Goal: Transaction & Acquisition: Purchase product/service

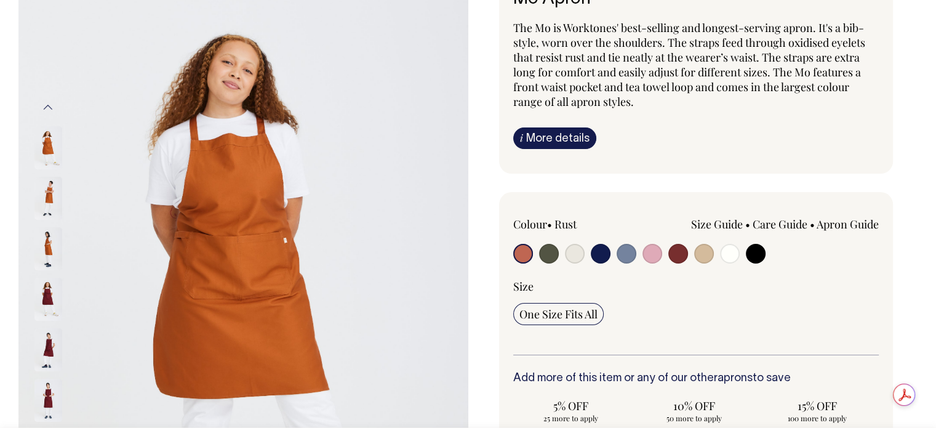
scroll to position [123, 0]
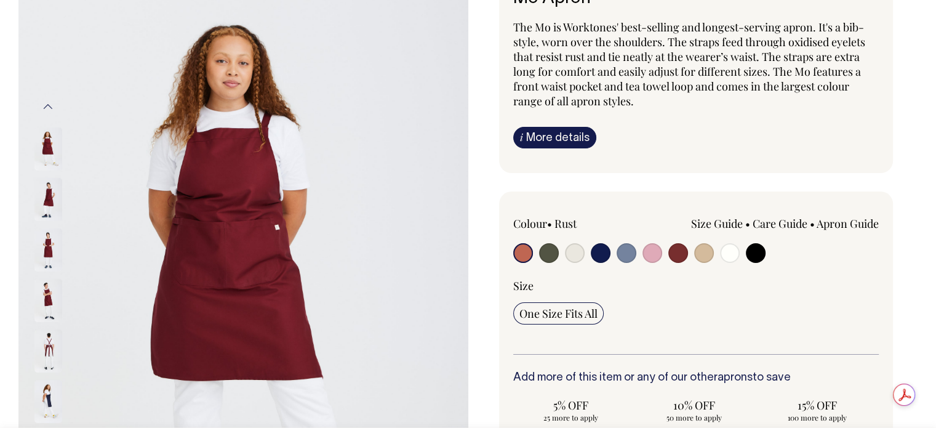
click at [47, 339] on img at bounding box center [48, 350] width 28 height 43
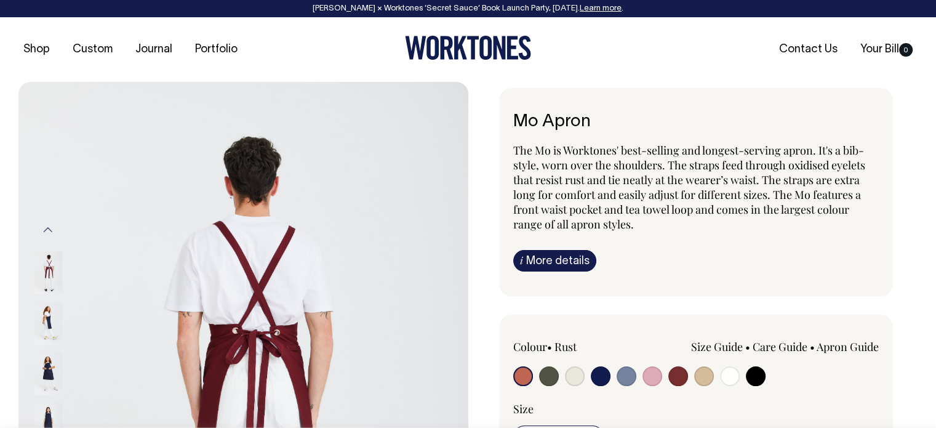
scroll to position [0, 0]
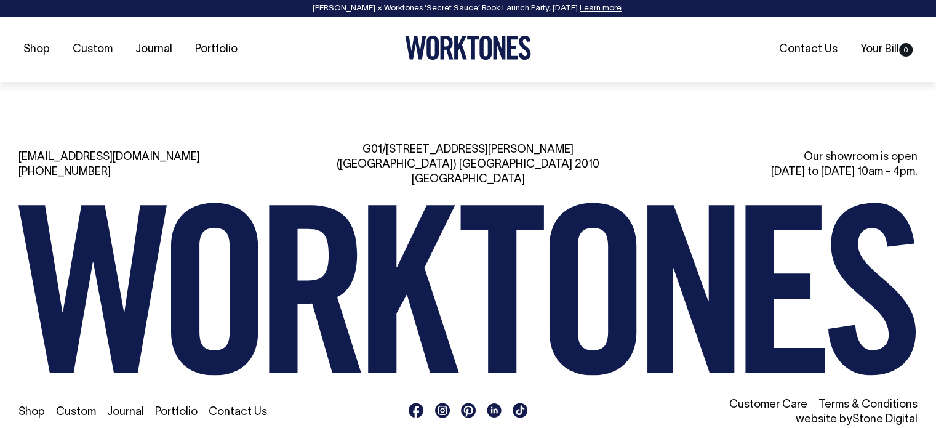
scroll to position [2781, 0]
